Goal: Task Accomplishment & Management: Complete application form

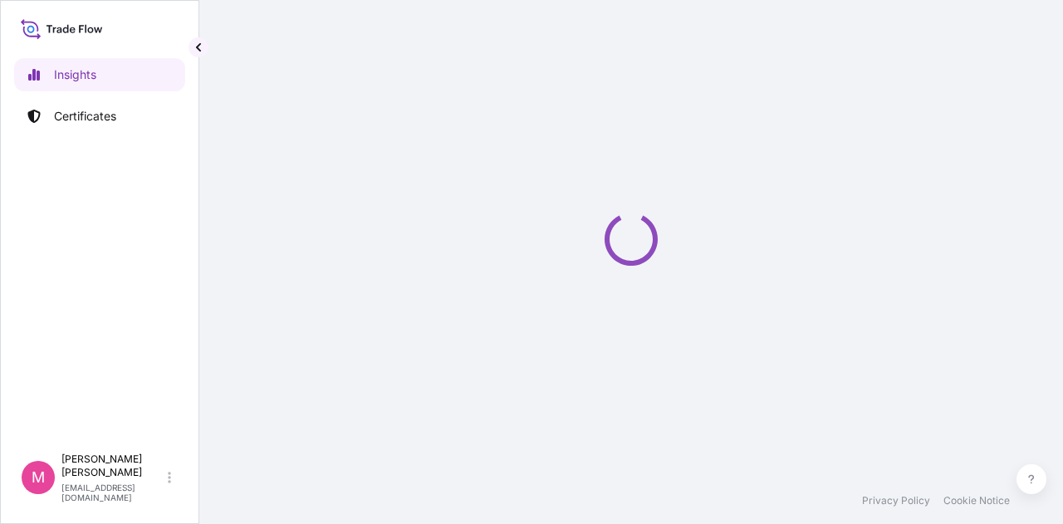
select select "2025"
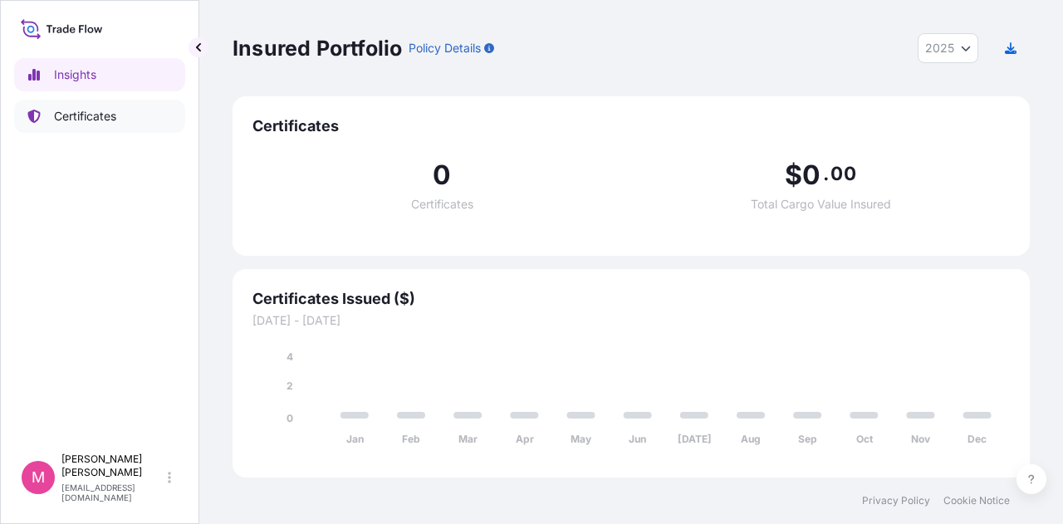
click at [73, 120] on p "Certificates" at bounding box center [85, 116] width 62 height 17
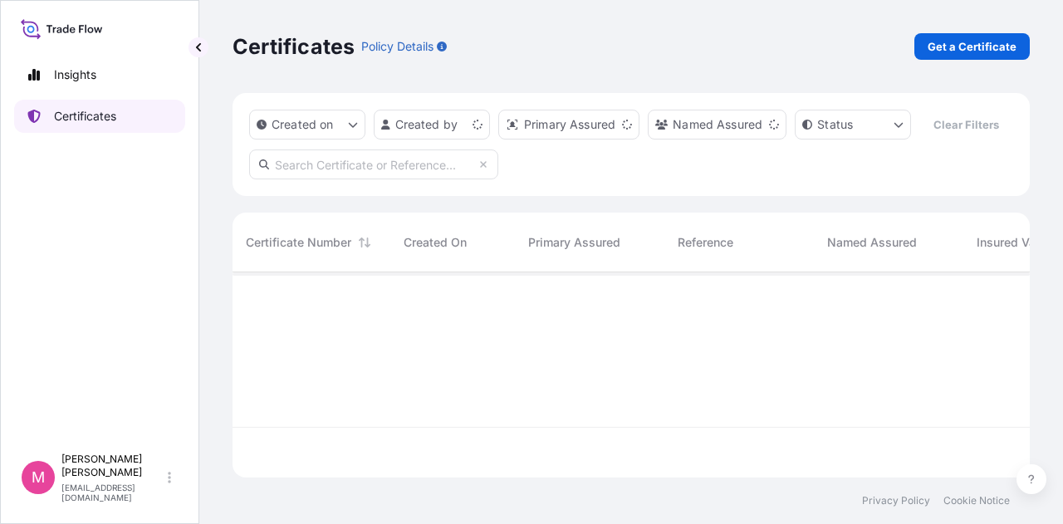
scroll to position [202, 784]
click at [985, 47] on p "Get a Certificate" at bounding box center [972, 46] width 89 height 17
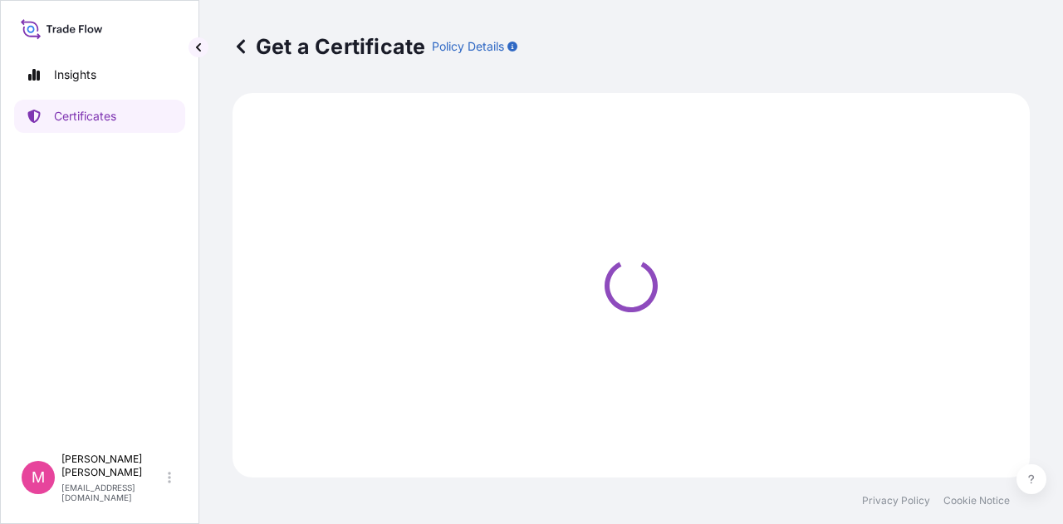
select select "Road / [GEOGRAPHIC_DATA]"
select select "Sea"
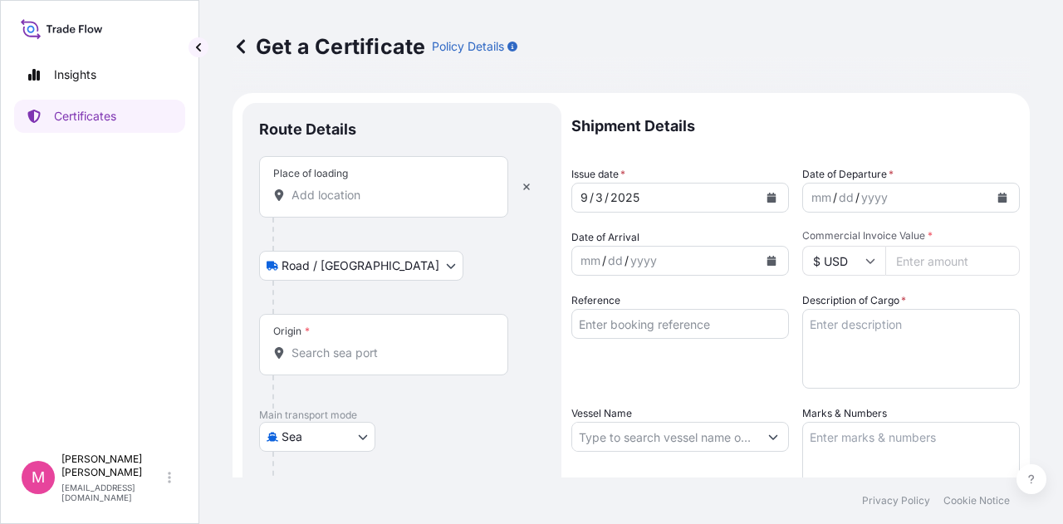
click at [374, 202] on input "Place of loading" at bounding box center [390, 195] width 196 height 17
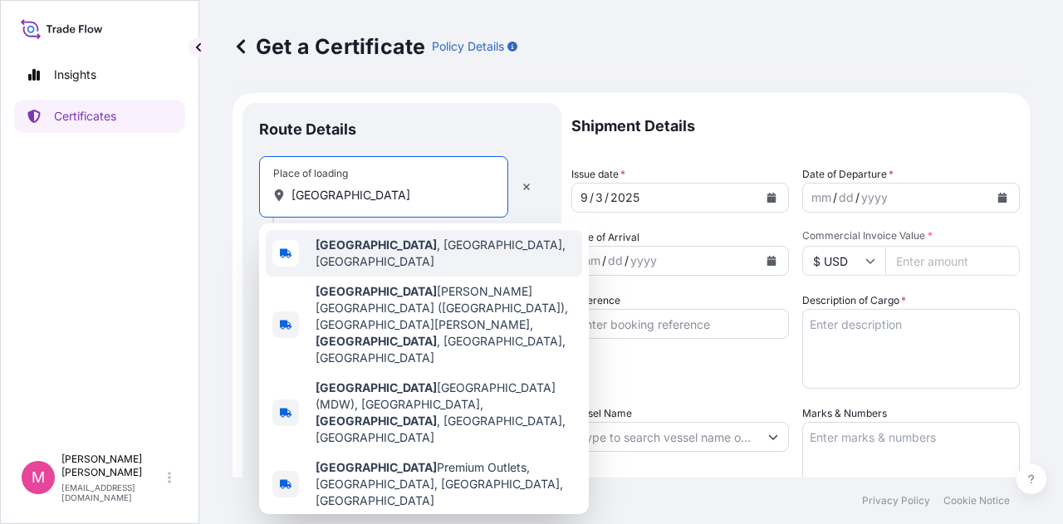
click at [379, 249] on span "[GEOGRAPHIC_DATA] , [GEOGRAPHIC_DATA], [GEOGRAPHIC_DATA]" at bounding box center [446, 253] width 260 height 33
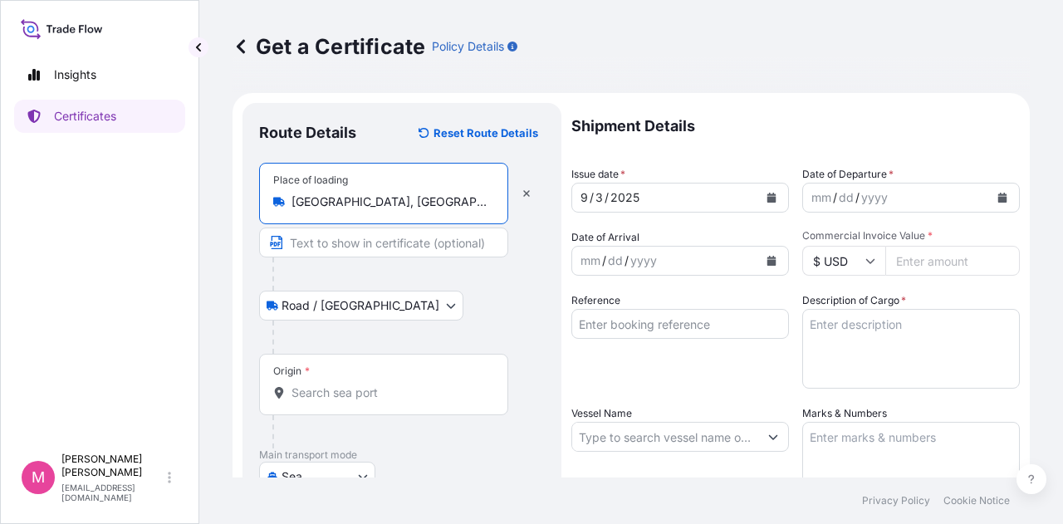
type input "[GEOGRAPHIC_DATA], [GEOGRAPHIC_DATA], [GEOGRAPHIC_DATA]"
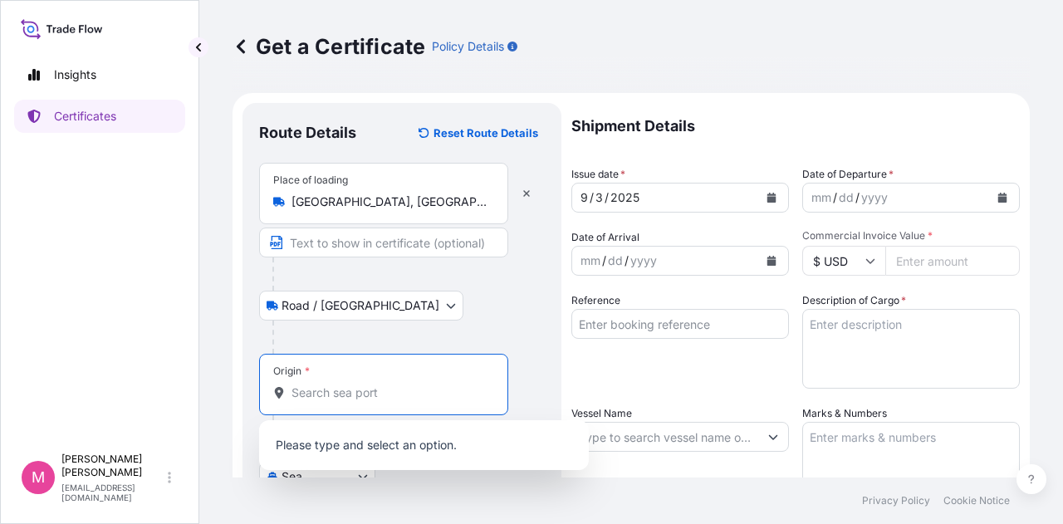
click at [346, 392] on input "Origin *" at bounding box center [390, 393] width 196 height 17
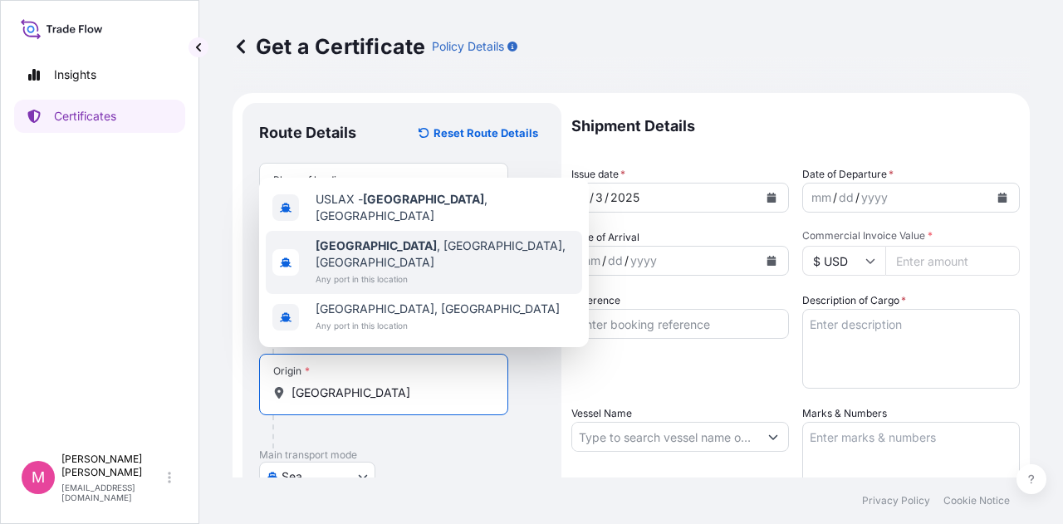
click at [393, 260] on span "[GEOGRAPHIC_DATA] , [GEOGRAPHIC_DATA], [GEOGRAPHIC_DATA]" at bounding box center [446, 254] width 260 height 33
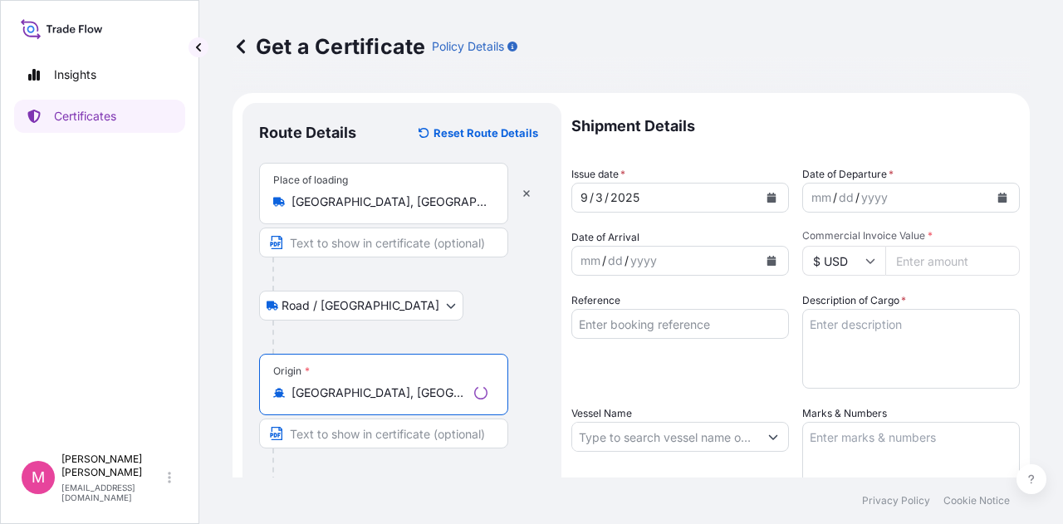
type input "[GEOGRAPHIC_DATA], [GEOGRAPHIC_DATA], [GEOGRAPHIC_DATA]"
click at [543, 382] on div "Origin * [GEOGRAPHIC_DATA], [GEOGRAPHIC_DATA], [GEOGRAPHIC_DATA]" at bounding box center [402, 418] width 286 height 128
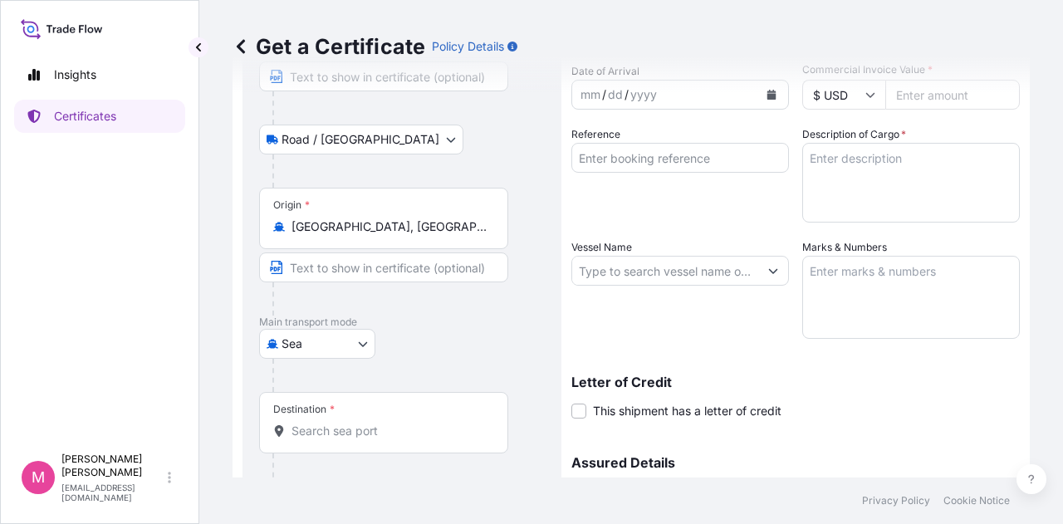
scroll to position [249, 0]
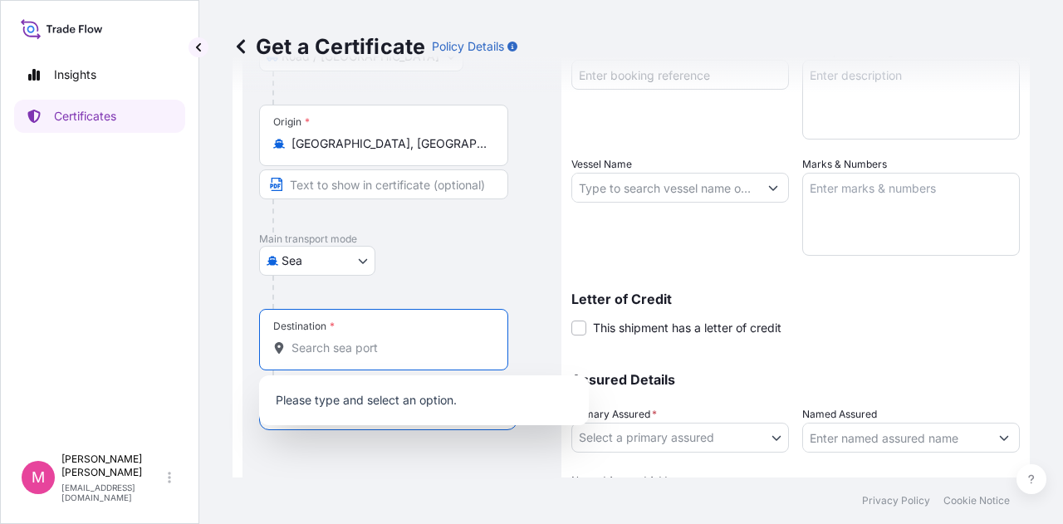
click at [357, 353] on input "Destination *" at bounding box center [390, 348] width 196 height 17
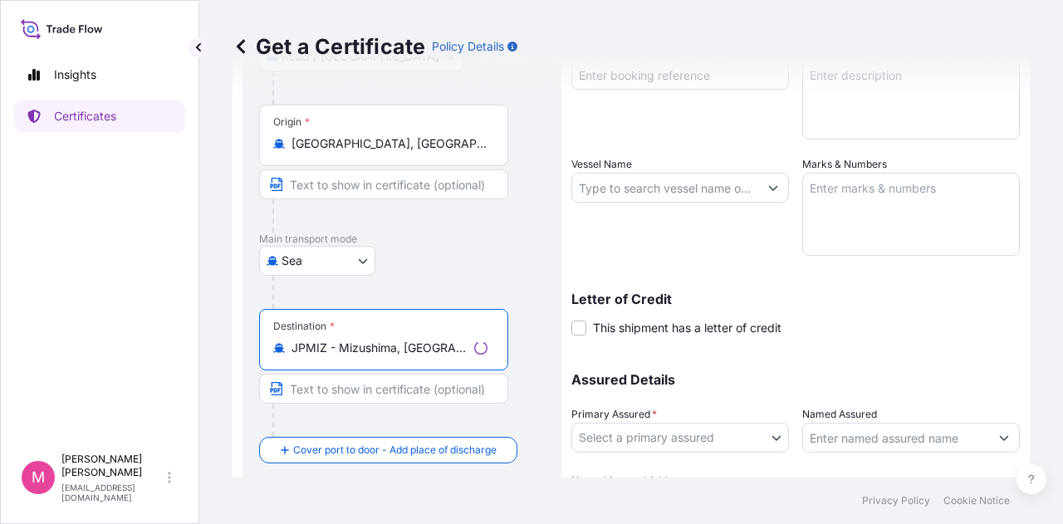
type input "JPMIZ - Mizushima, [GEOGRAPHIC_DATA]"
click at [477, 415] on div at bounding box center [391, 420] width 236 height 33
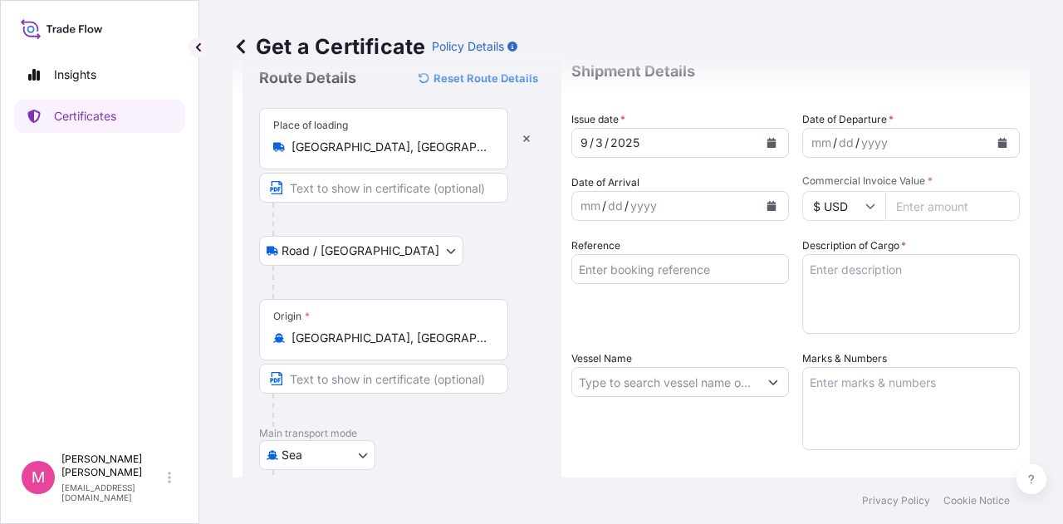
scroll to position [0, 0]
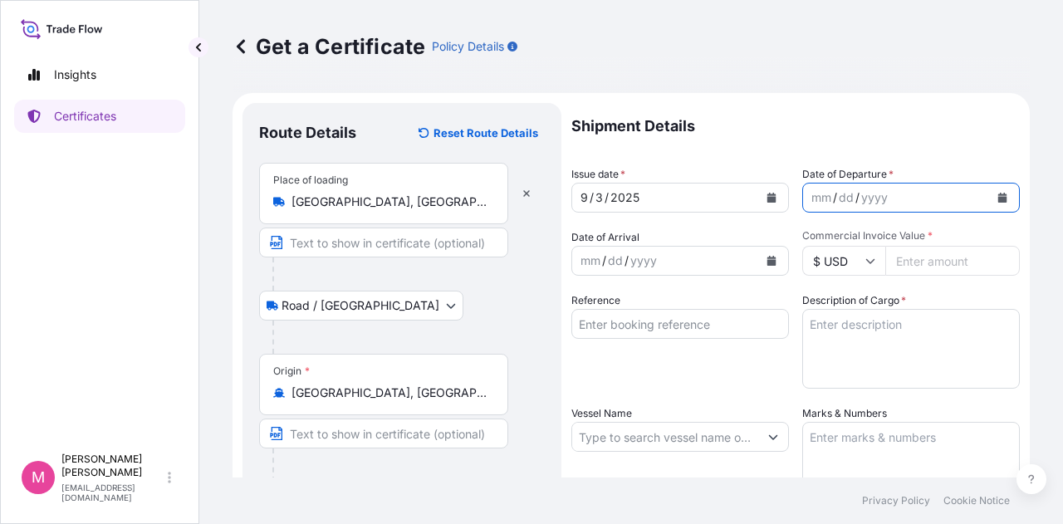
click at [999, 199] on icon "Calendar" at bounding box center [1003, 198] width 9 height 10
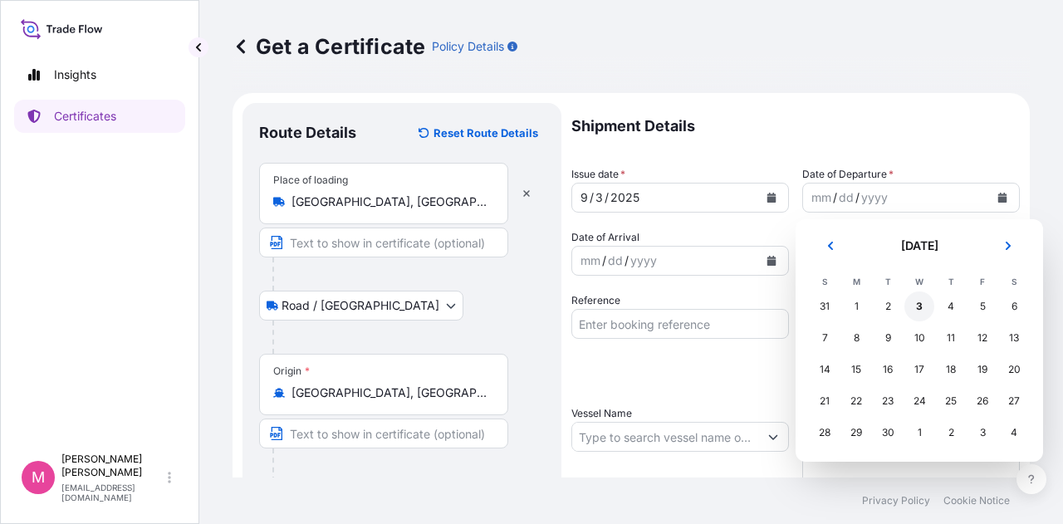
click at [923, 311] on div "3" at bounding box center [920, 307] width 30 height 30
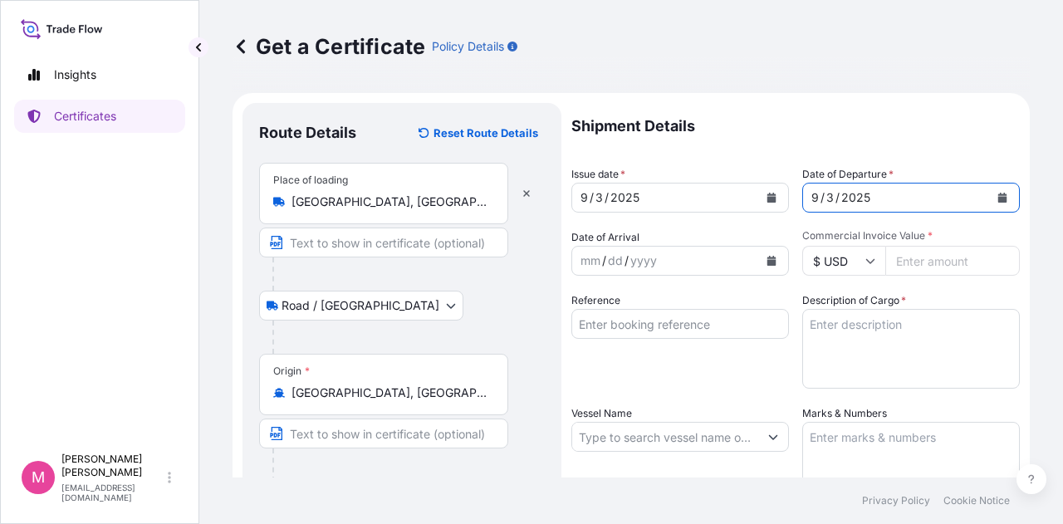
click at [665, 258] on div "mm / dd / yyyy" at bounding box center [665, 261] width 186 height 30
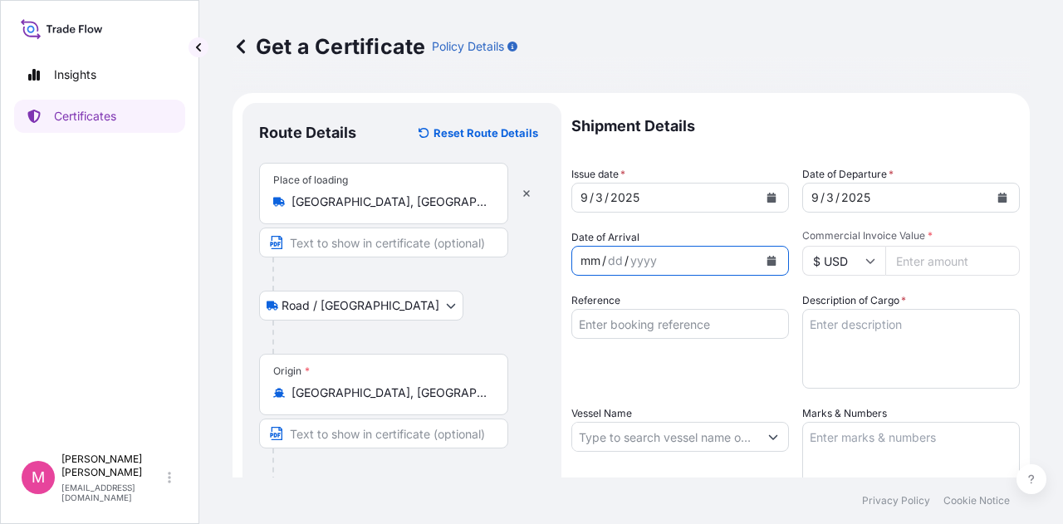
click at [665, 258] on div "mm / dd / yyyy" at bounding box center [665, 261] width 186 height 30
click at [768, 258] on icon "Calendar" at bounding box center [772, 261] width 9 height 10
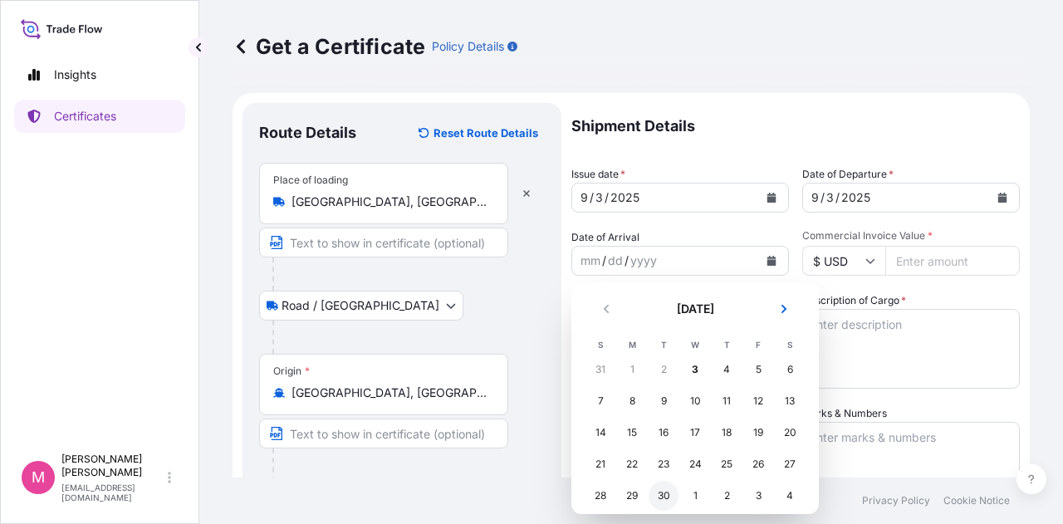
click at [665, 494] on div "30" at bounding box center [664, 496] width 30 height 30
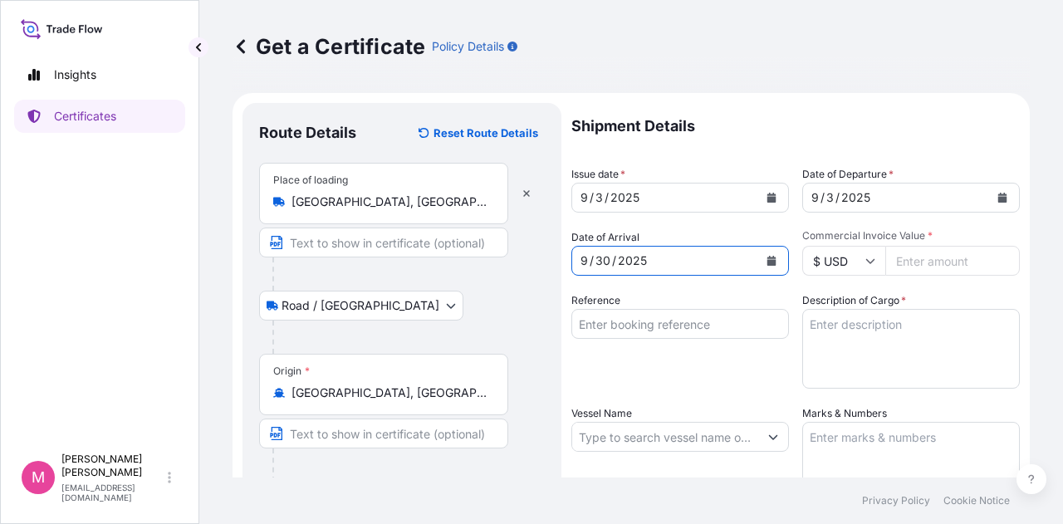
click at [910, 263] on input "Commercial Invoice Value *" at bounding box center [953, 261] width 135 height 30
type input "79028.98"
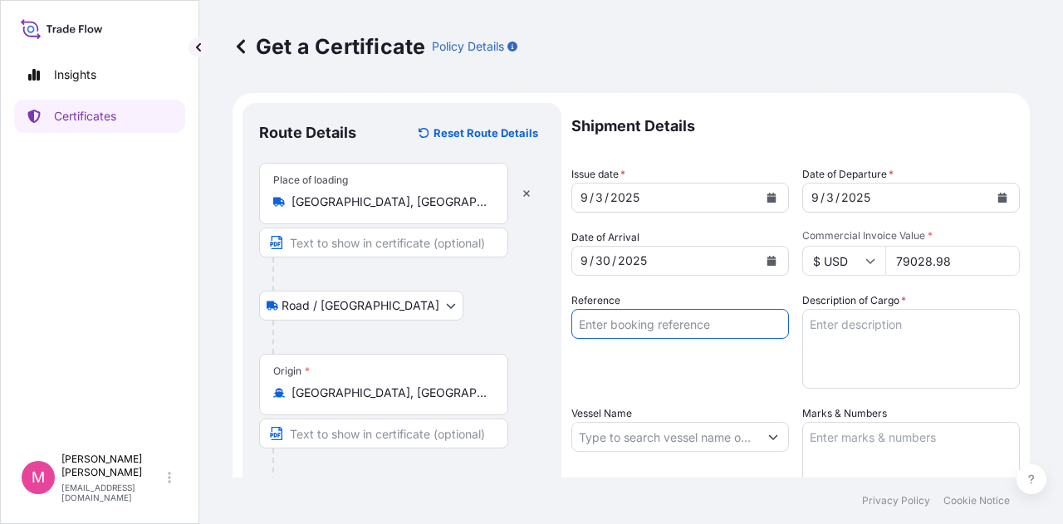
click at [670, 322] on input "Reference" at bounding box center [681, 324] width 218 height 30
type input "SC439426 / TA-3535"
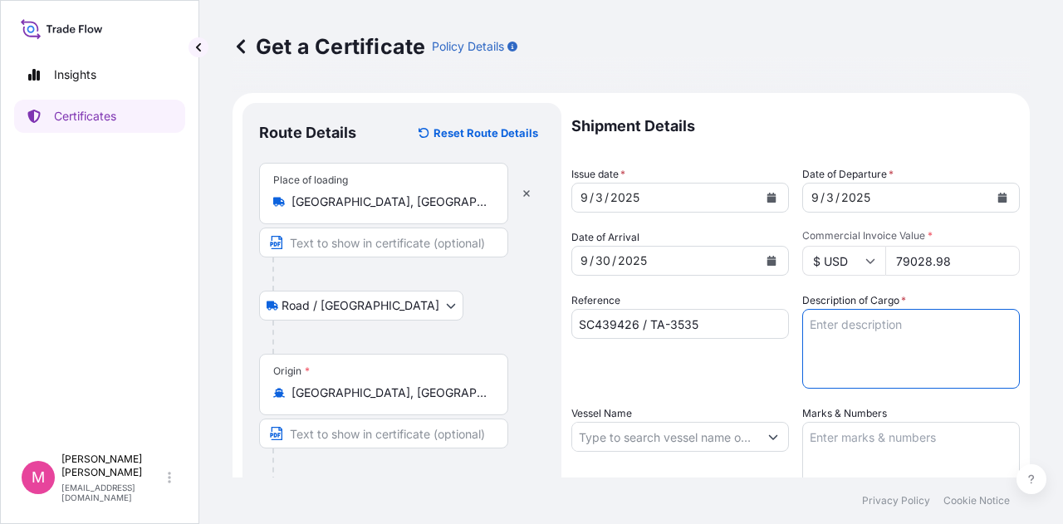
click at [839, 333] on textarea "Description of Cargo *" at bounding box center [912, 349] width 218 height 80
type textarea "SOYPASS "2" (ANIMAL FEED) IN BULK"
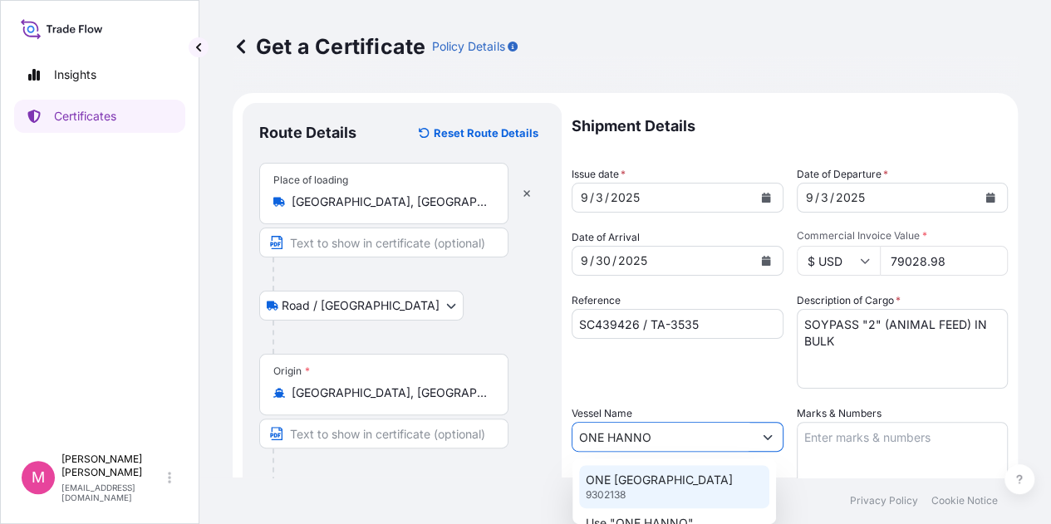
click at [650, 484] on p "ONE [GEOGRAPHIC_DATA]" at bounding box center [659, 480] width 147 height 17
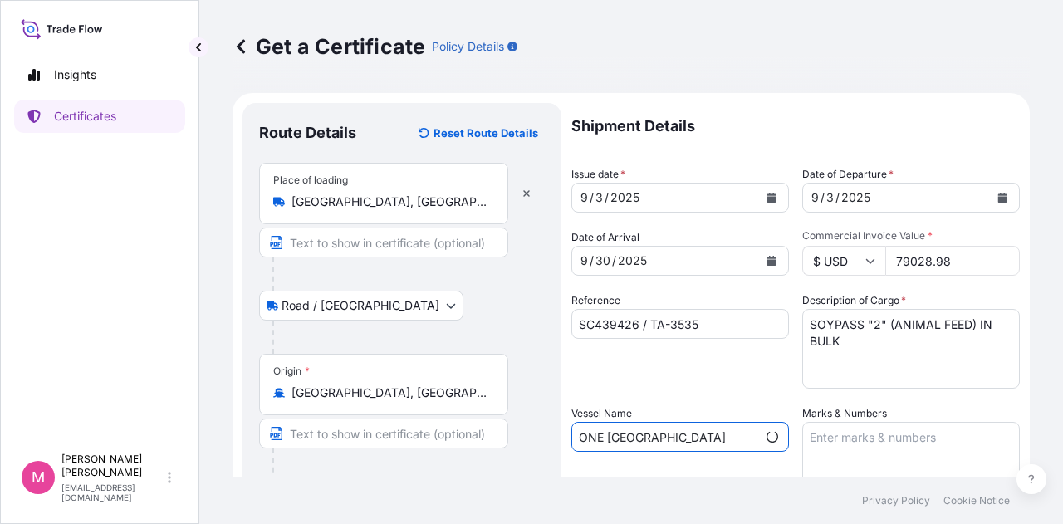
type input "ONE [GEOGRAPHIC_DATA]"
click at [882, 442] on textarea "Marks & Numbers" at bounding box center [912, 463] width 218 height 83
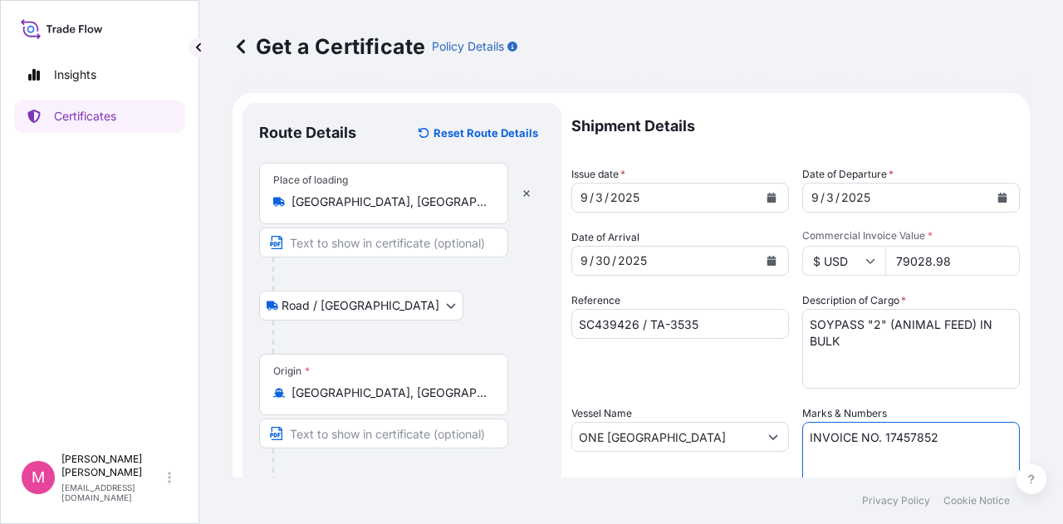
type textarea "INVOICE NO. 17457852"
click at [750, 385] on div "Reference SC439426 / TA-3535" at bounding box center [681, 340] width 218 height 96
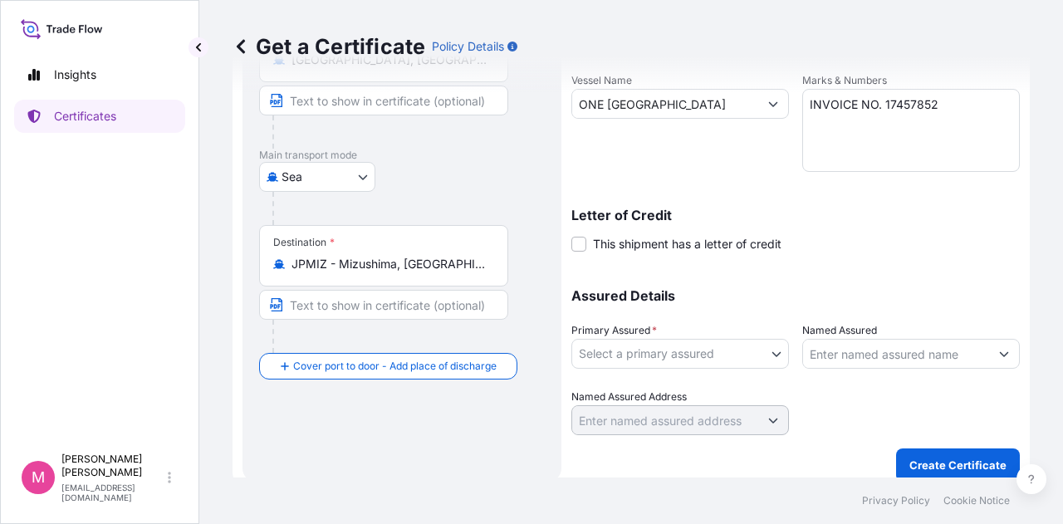
scroll to position [346, 0]
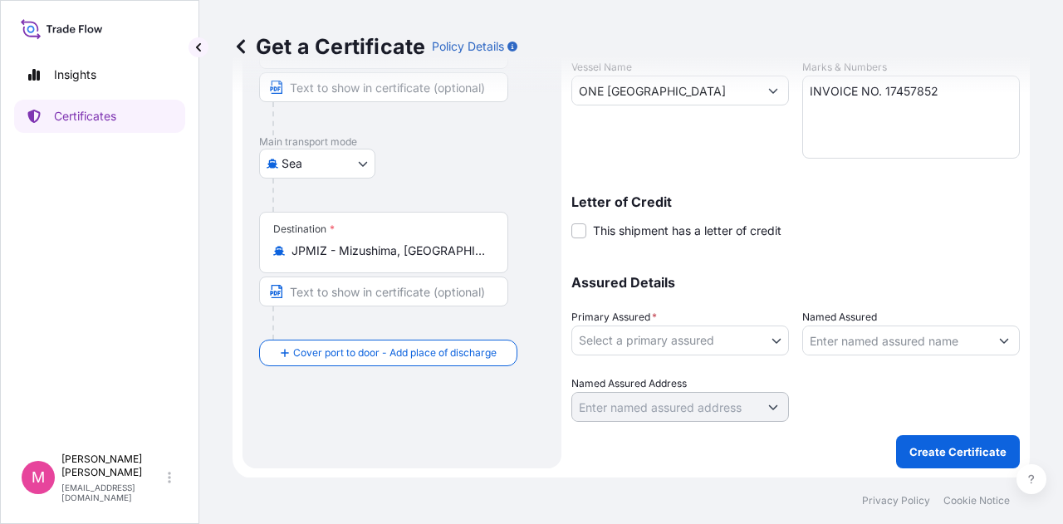
click at [772, 342] on body "Insights Certificates M [PERSON_NAME] [EMAIL_ADDRESS][DOMAIN_NAME] Get a Certif…" at bounding box center [531, 262] width 1063 height 524
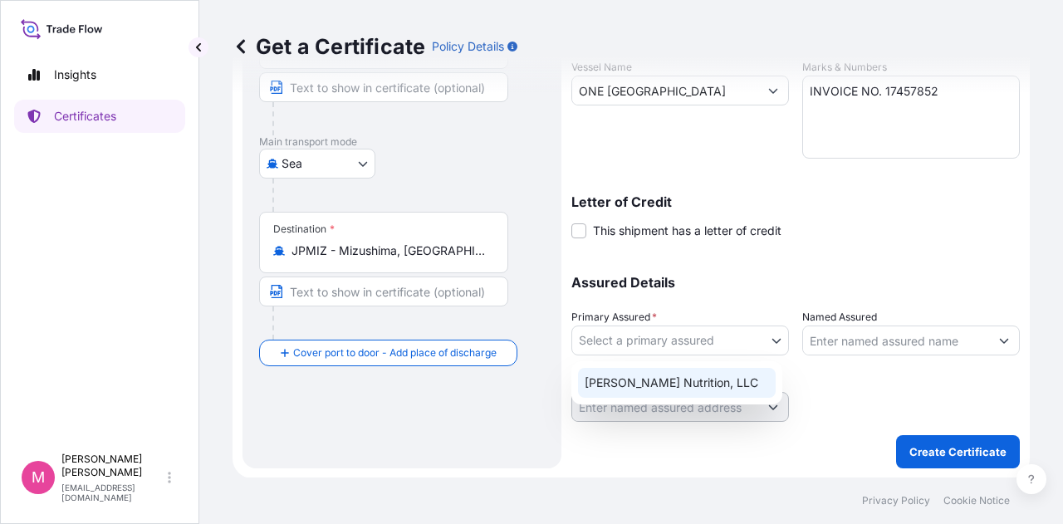
click at [710, 381] on div "[PERSON_NAME] Nutrition, LLC" at bounding box center [677, 383] width 198 height 30
select select "31733"
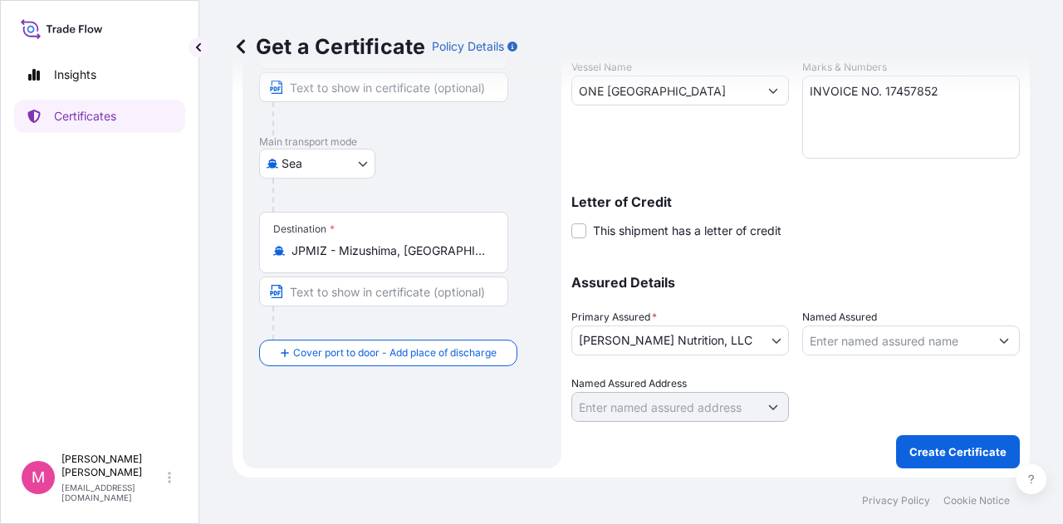
click at [838, 390] on div at bounding box center [912, 399] width 218 height 47
click at [926, 447] on p "Create Certificate" at bounding box center [958, 452] width 97 height 17
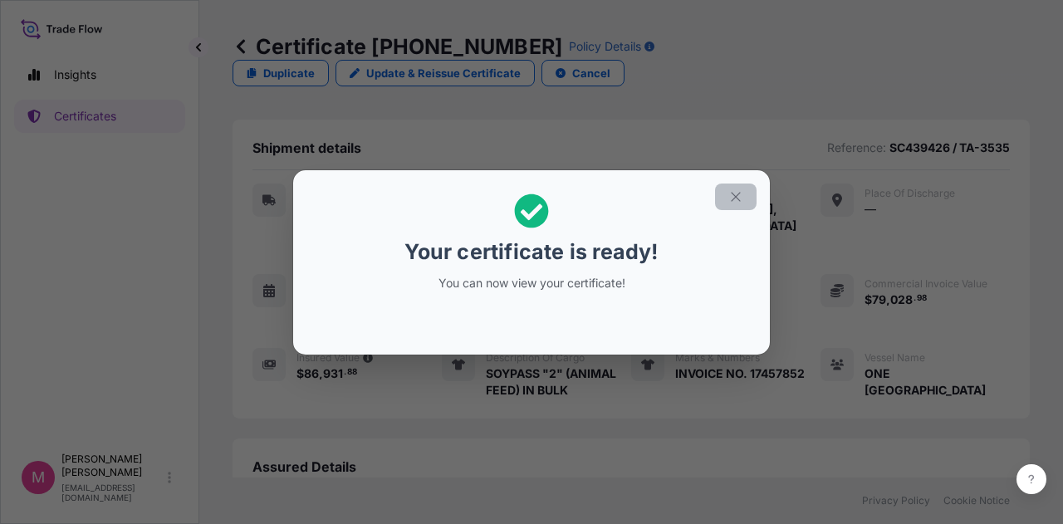
click at [736, 202] on icon "button" at bounding box center [736, 196] width 15 height 15
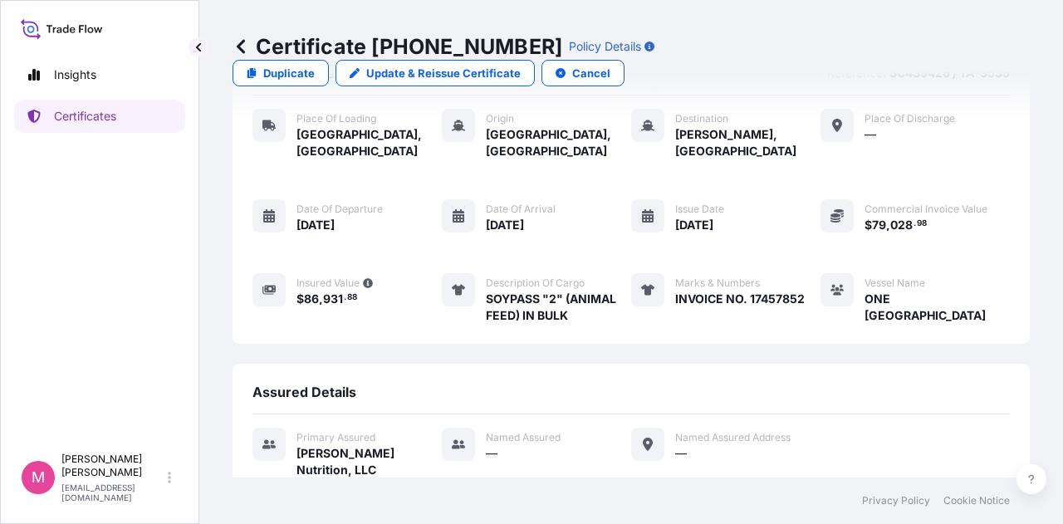
scroll to position [241, 0]
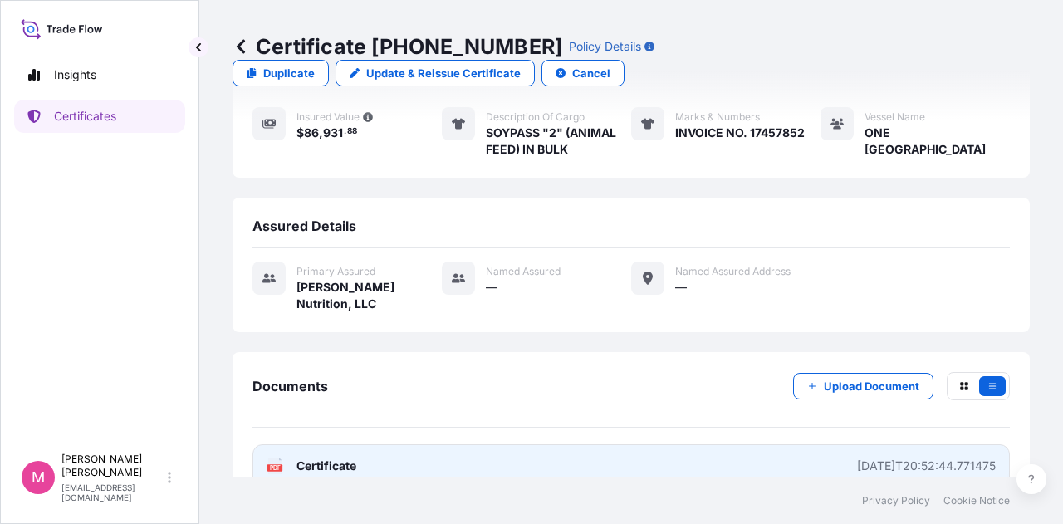
click at [353, 458] on span "Certificate" at bounding box center [327, 466] width 60 height 17
